Goal: Submit feedback/report problem: Provide input to the site owners about the experience or issues

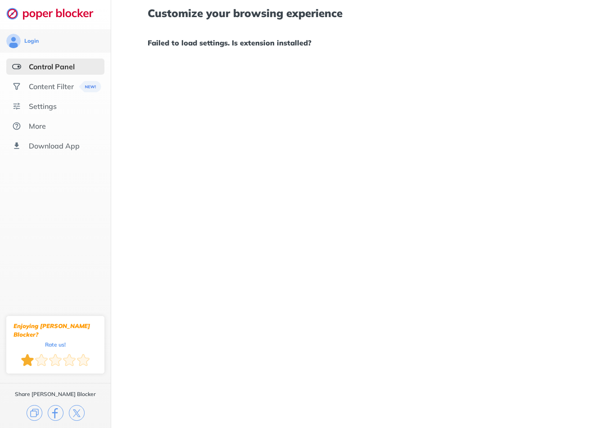
click at [27, 360] on div at bounding box center [27, 360] width 13 height 13
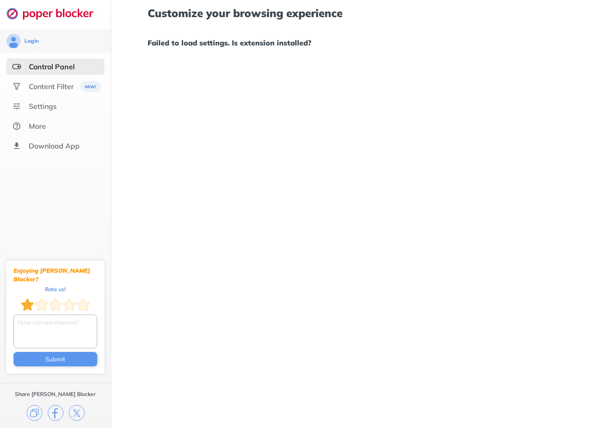
click at [42, 328] on textarea at bounding box center [56, 332] width 84 height 34
type textarea "Block some of the pop ups. Make the options visible."
click at [45, 359] on button "Submit" at bounding box center [56, 359] width 84 height 14
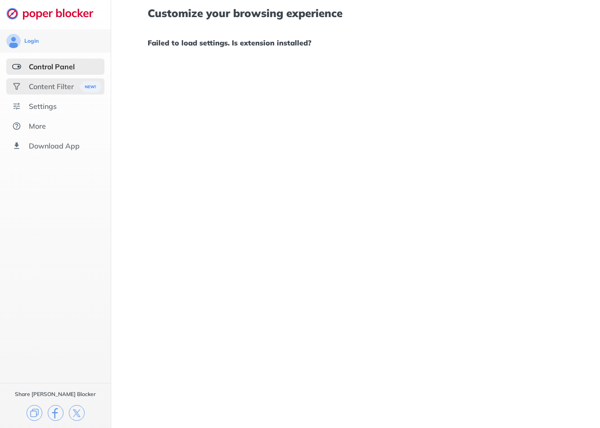
click at [52, 81] on div "Content Filter" at bounding box center [55, 86] width 98 height 16
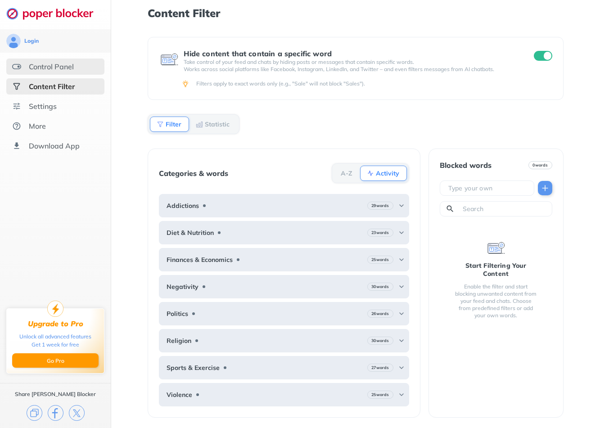
click at [54, 67] on div "Control Panel" at bounding box center [51, 66] width 45 height 9
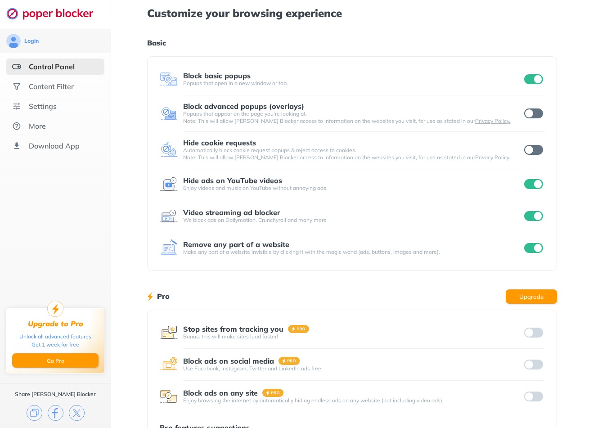
click at [538, 117] on input "checkbox" at bounding box center [533, 113] width 19 height 10
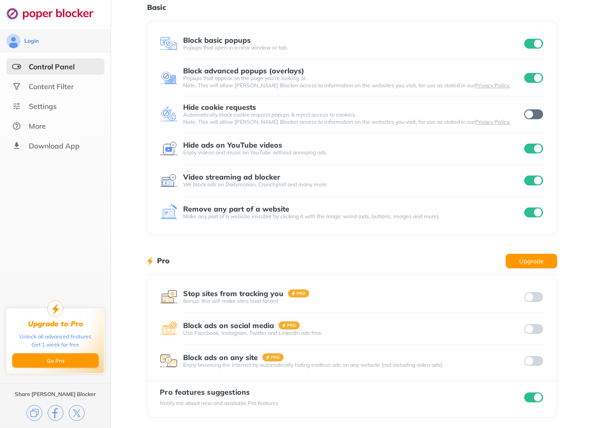
scroll to position [37, 0]
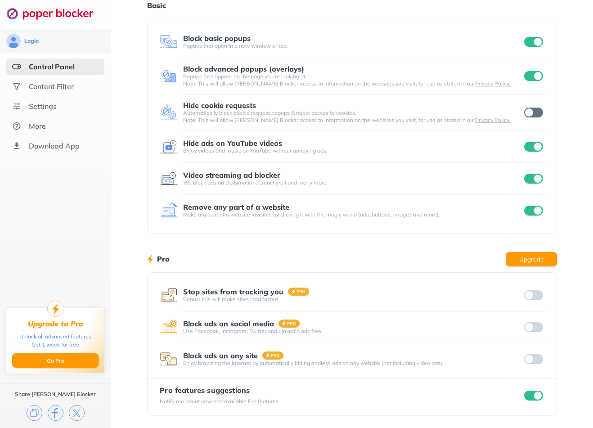
click at [528, 396] on input "checkbox" at bounding box center [533, 396] width 19 height 10
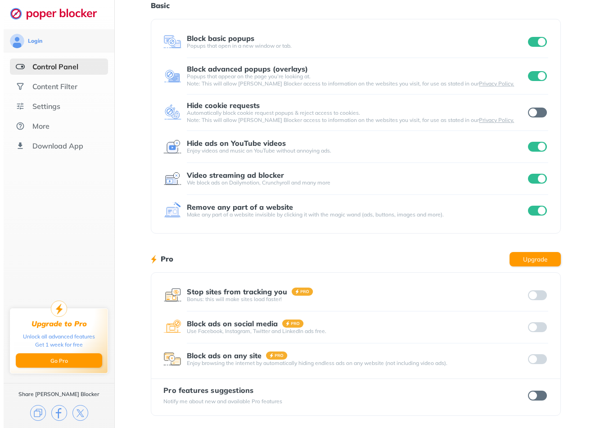
scroll to position [0, 0]
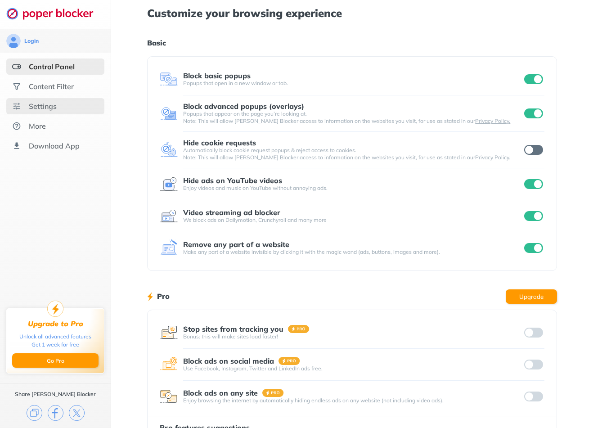
click at [40, 101] on div "Settings" at bounding box center [55, 106] width 98 height 16
